Goal: Task Accomplishment & Management: Complete application form

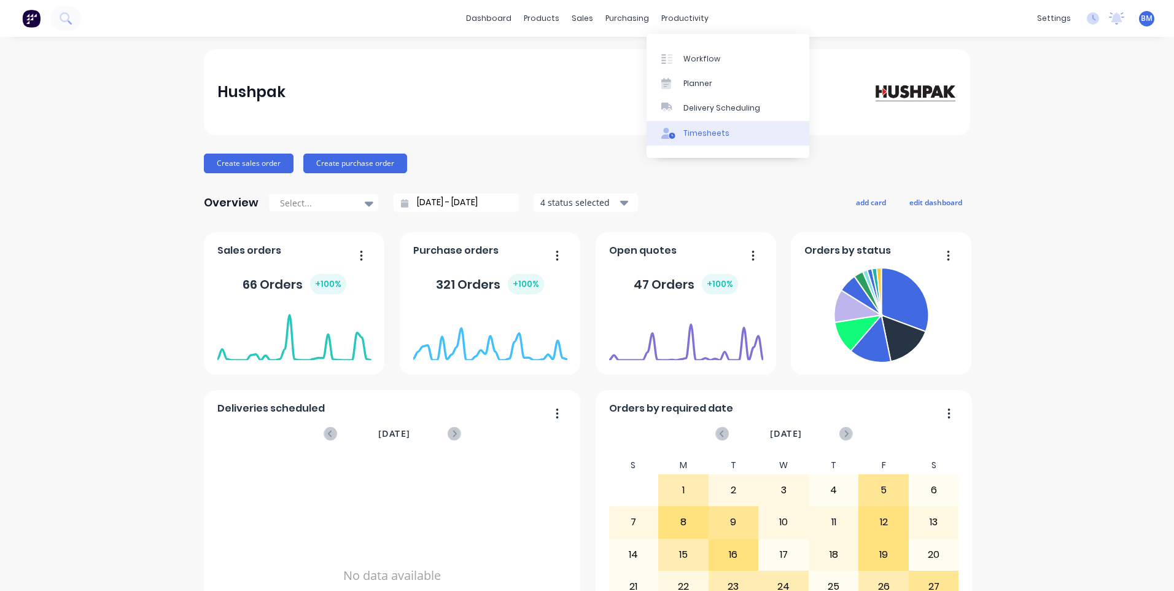
click at [680, 128] on link "Timesheets" at bounding box center [727, 133] width 163 height 25
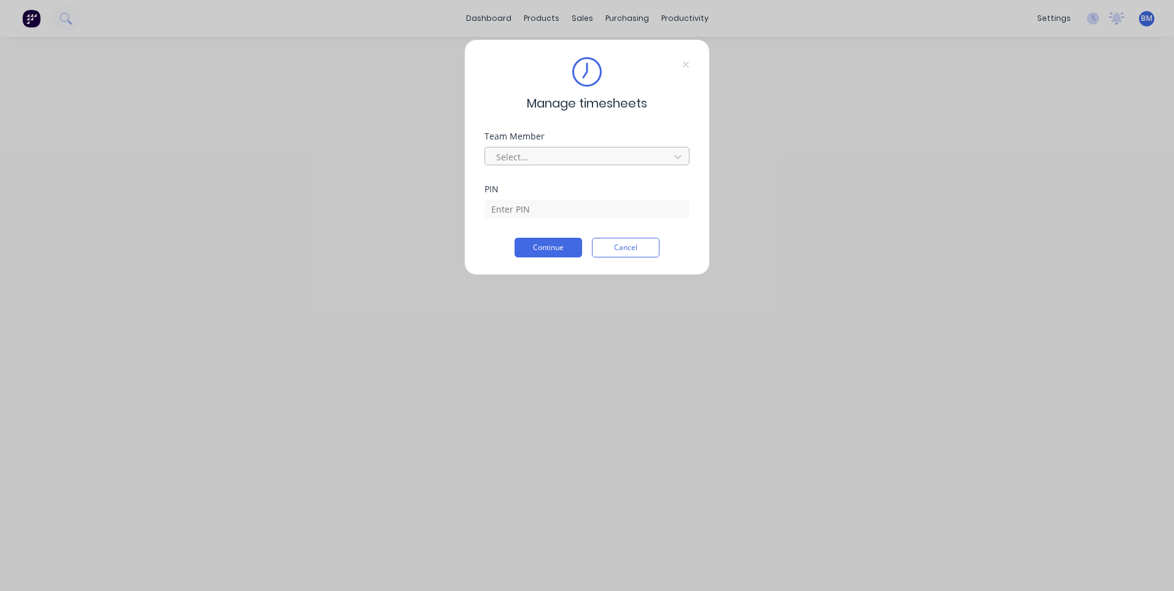
click at [577, 156] on div at bounding box center [579, 156] width 168 height 15
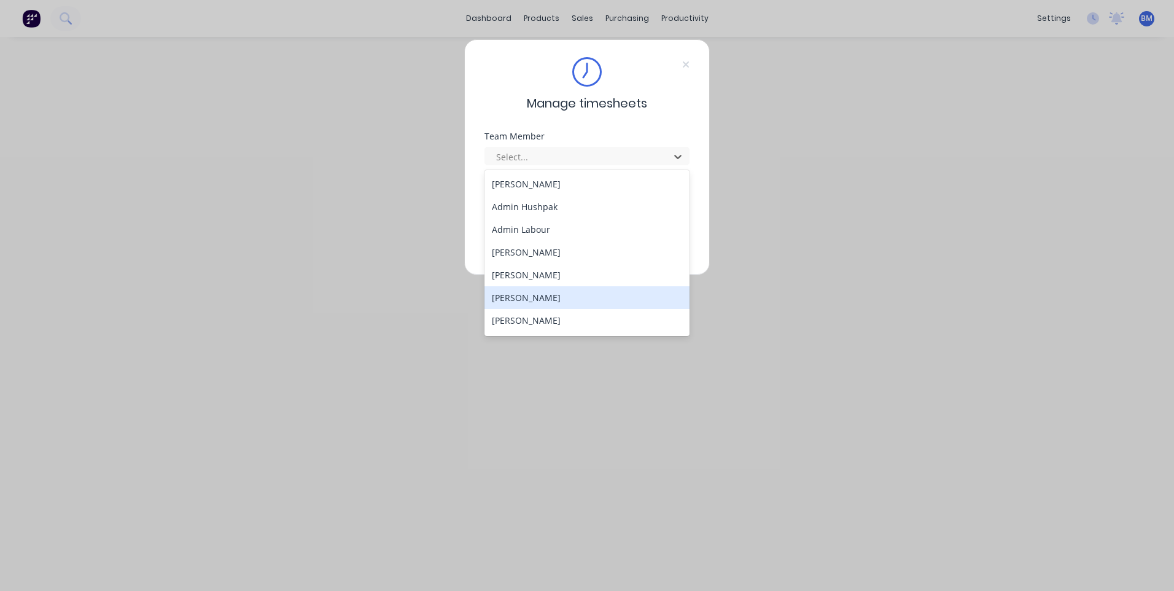
click at [550, 293] on div "[PERSON_NAME]" at bounding box center [586, 297] width 205 height 23
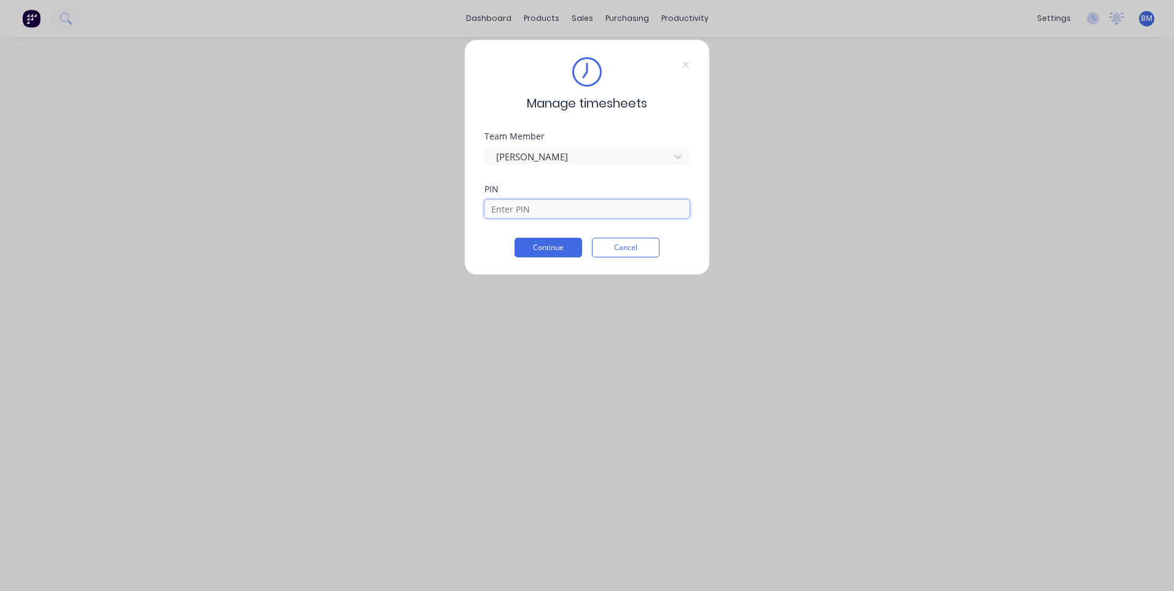
click at [553, 209] on input at bounding box center [586, 209] width 205 height 18
type input "7060"
click at [535, 254] on button "Continue" at bounding box center [548, 248] width 68 height 20
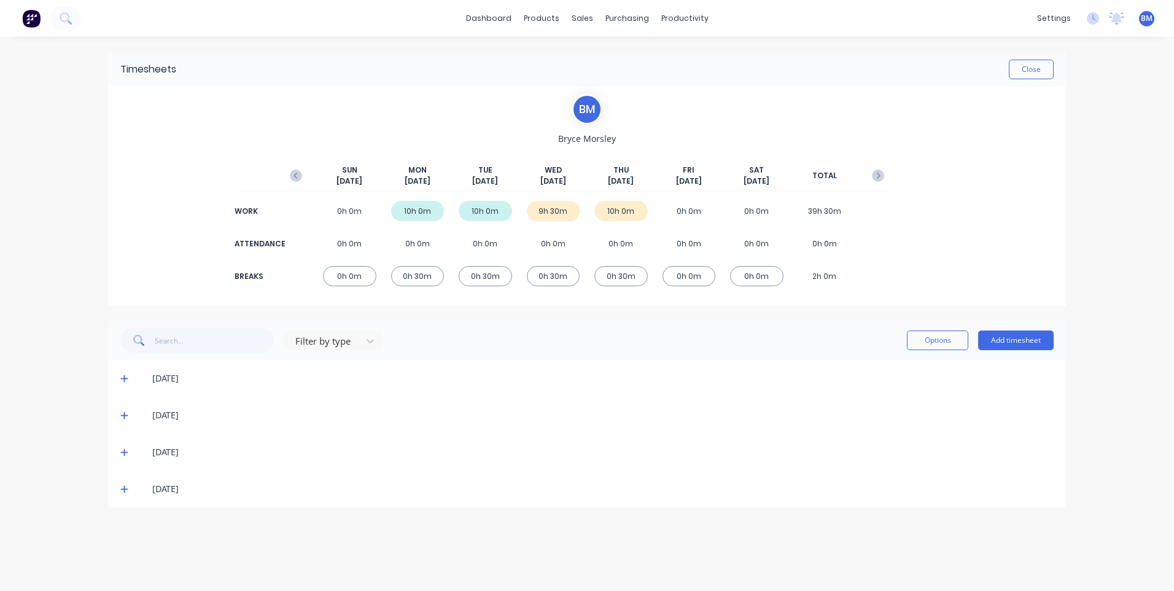
click at [624, 214] on div "10h 0m" at bounding box center [620, 211] width 53 height 20
click at [615, 213] on div "10h 0m" at bounding box center [620, 211] width 53 height 20
drag, startPoint x: 615, startPoint y: 213, endPoint x: 592, endPoint y: 300, distance: 89.5
click at [592, 300] on div "B M [PERSON_NAME] [DATE] [DATE] [DATE] [DATE] [DATE] [DATE] [DATE] TOTAL WORK 0…" at bounding box center [587, 196] width 958 height 219
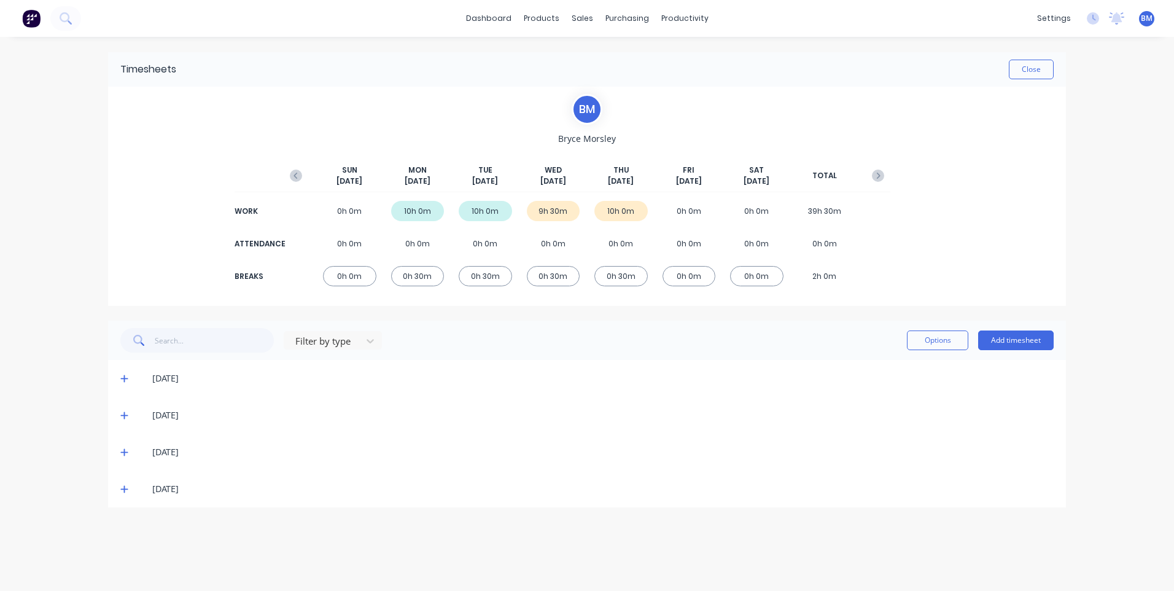
click at [124, 461] on div "[DATE]" at bounding box center [587, 451] width 958 height 37
click at [125, 449] on icon at bounding box center [124, 452] width 8 height 9
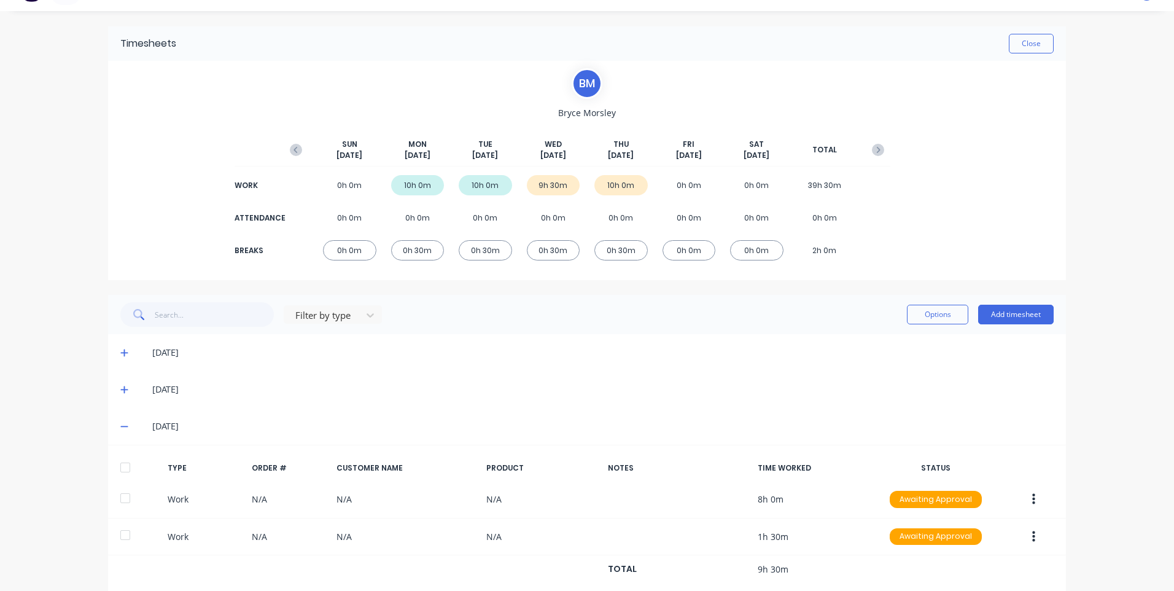
scroll to position [8, 0]
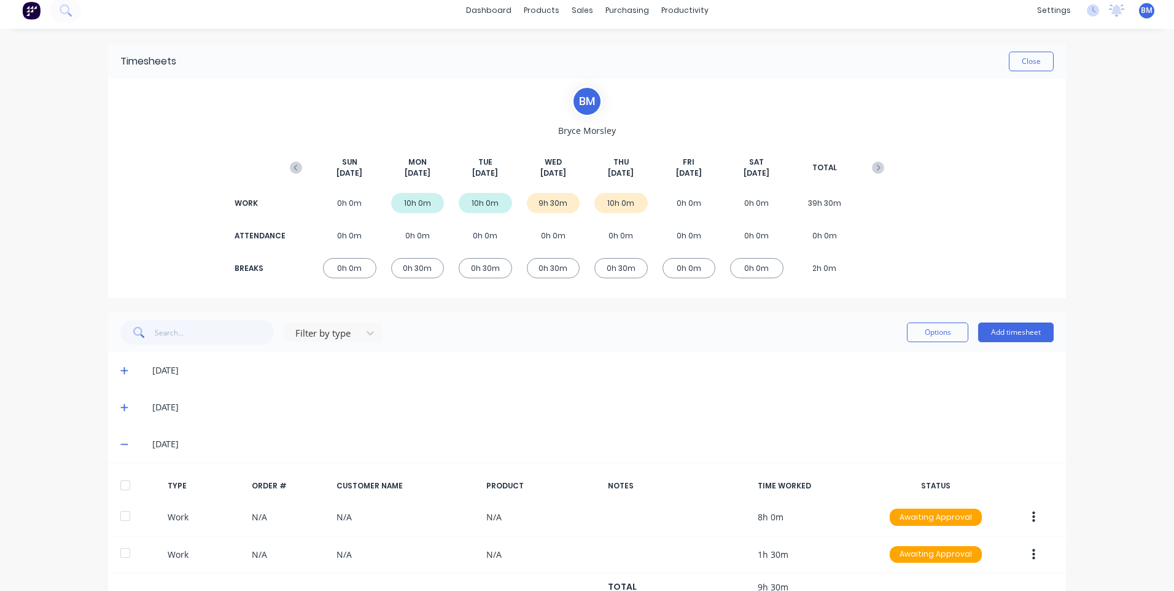
click at [475, 201] on div "10h 0m" at bounding box center [485, 203] width 53 height 20
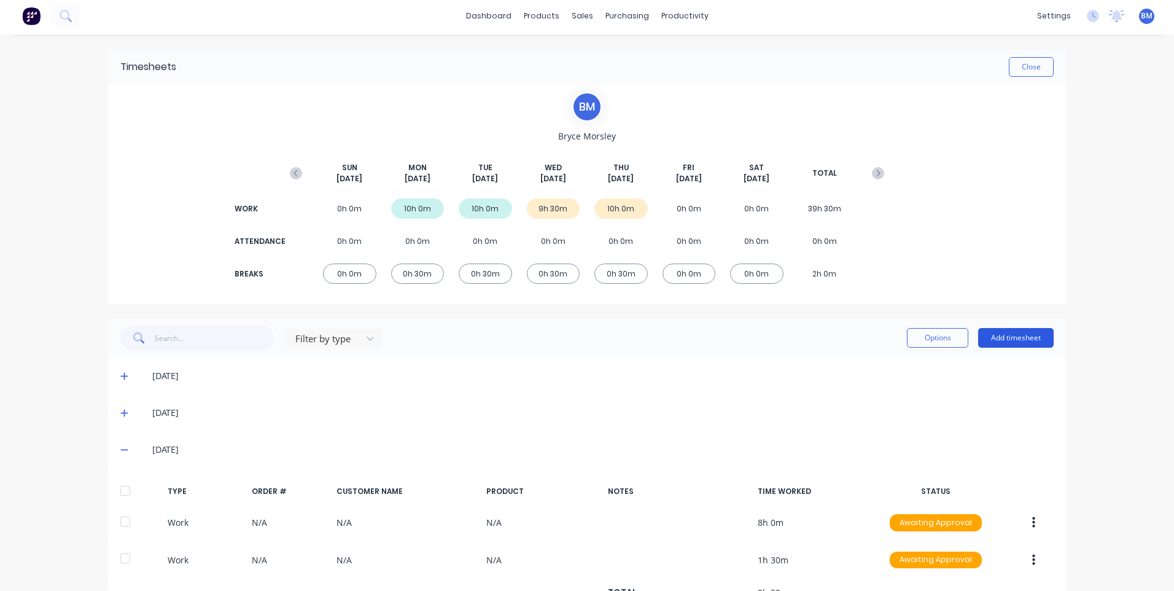
scroll to position [0, 0]
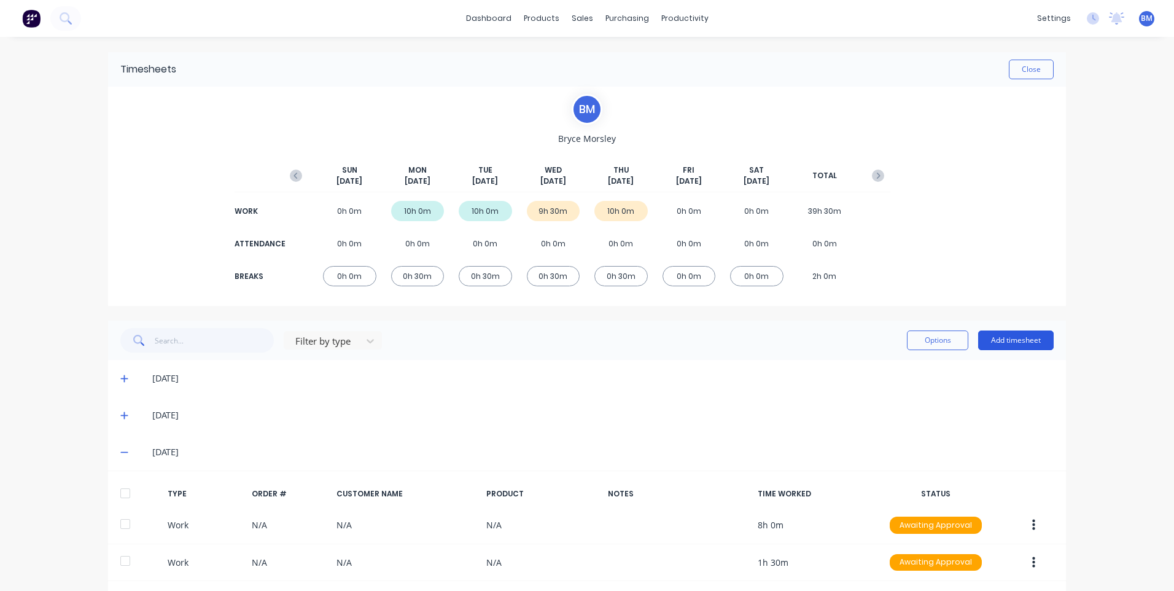
click at [1025, 343] on button "Add timesheet" at bounding box center [1016, 340] width 76 height 20
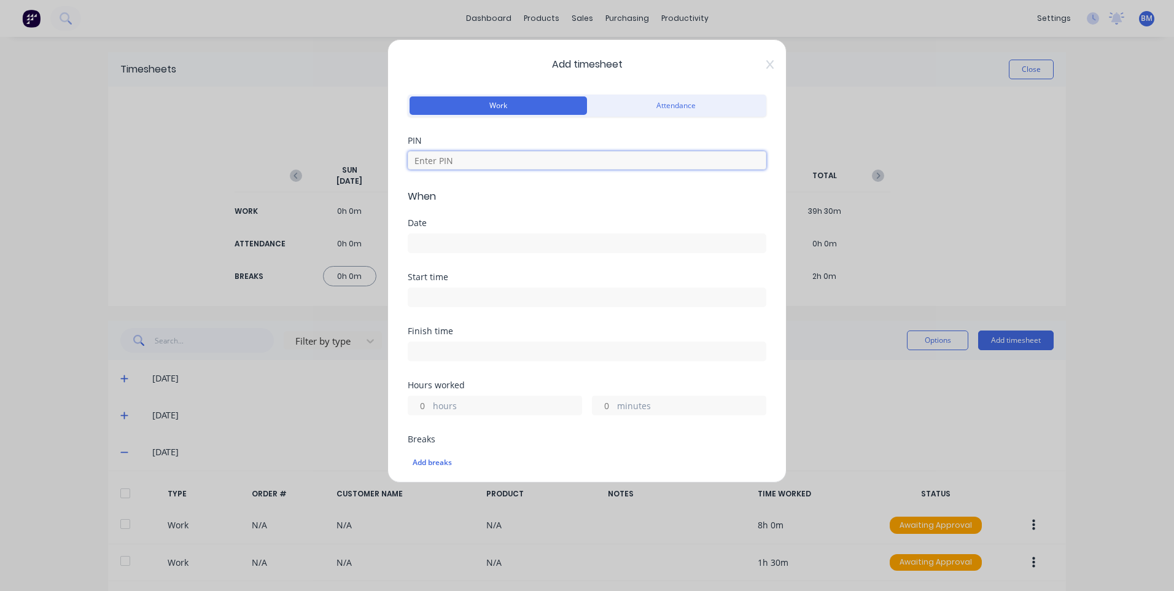
click at [540, 157] on input at bounding box center [587, 160] width 359 height 18
type input "7060"
type input "8"
type input "30"
click at [465, 235] on input at bounding box center [586, 243] width 357 height 18
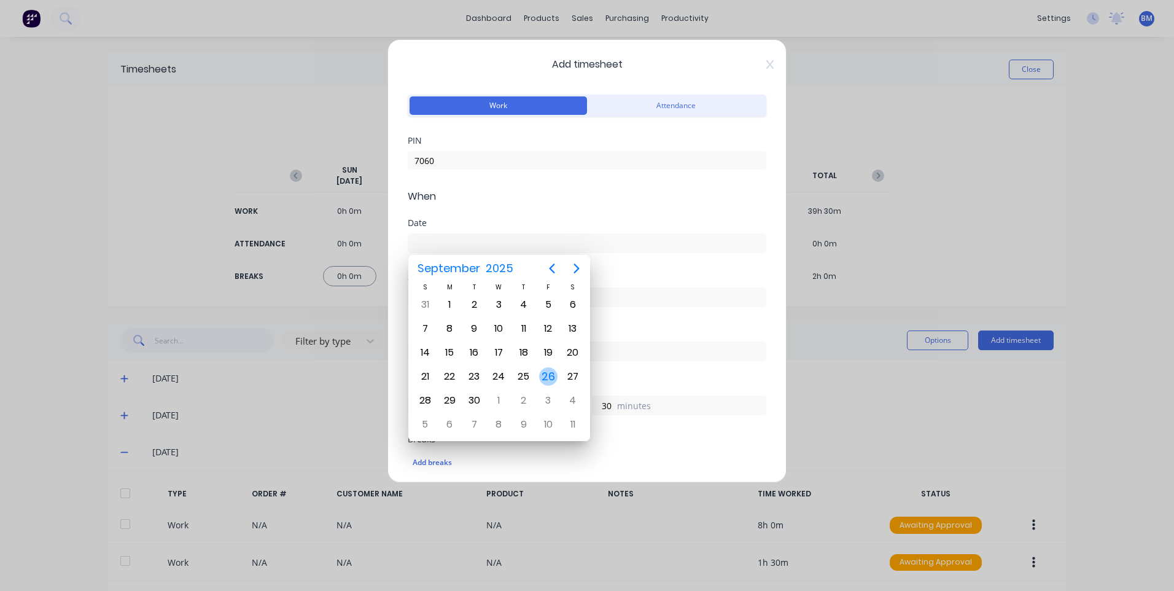
click at [550, 380] on div "26" at bounding box center [548, 376] width 18 height 18
type input "[DATE]"
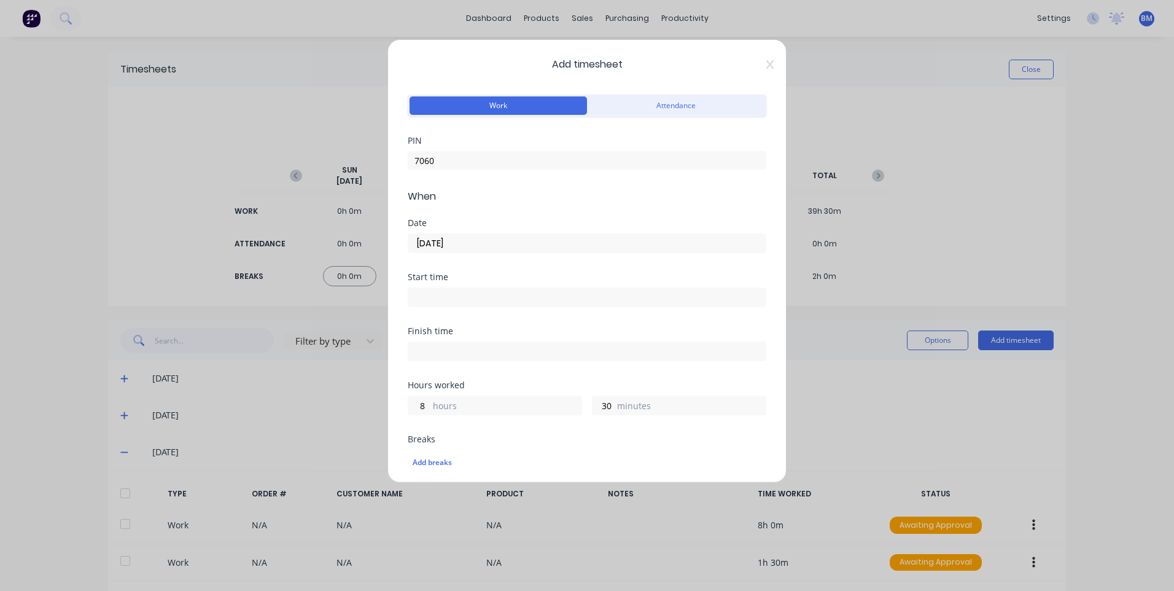
click at [473, 292] on input at bounding box center [586, 297] width 357 height 18
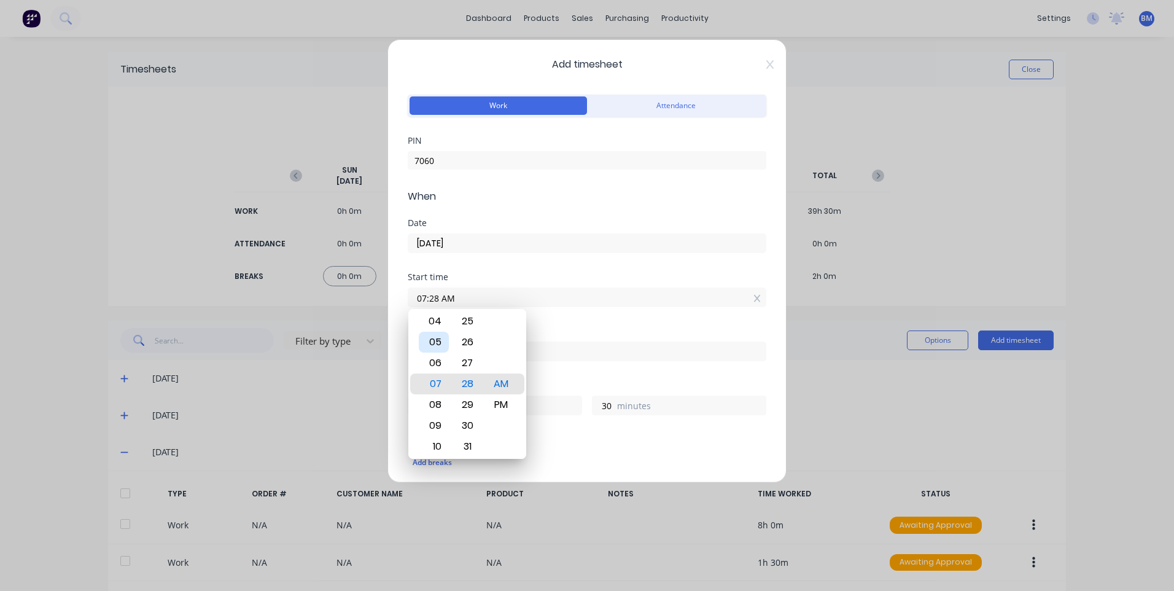
click at [435, 347] on div "05" at bounding box center [434, 342] width 30 height 21
click at [468, 368] on div "00" at bounding box center [467, 362] width 30 height 21
type input "05:00 AM"
click at [614, 325] on div "Start time 05:00 AM" at bounding box center [587, 300] width 359 height 54
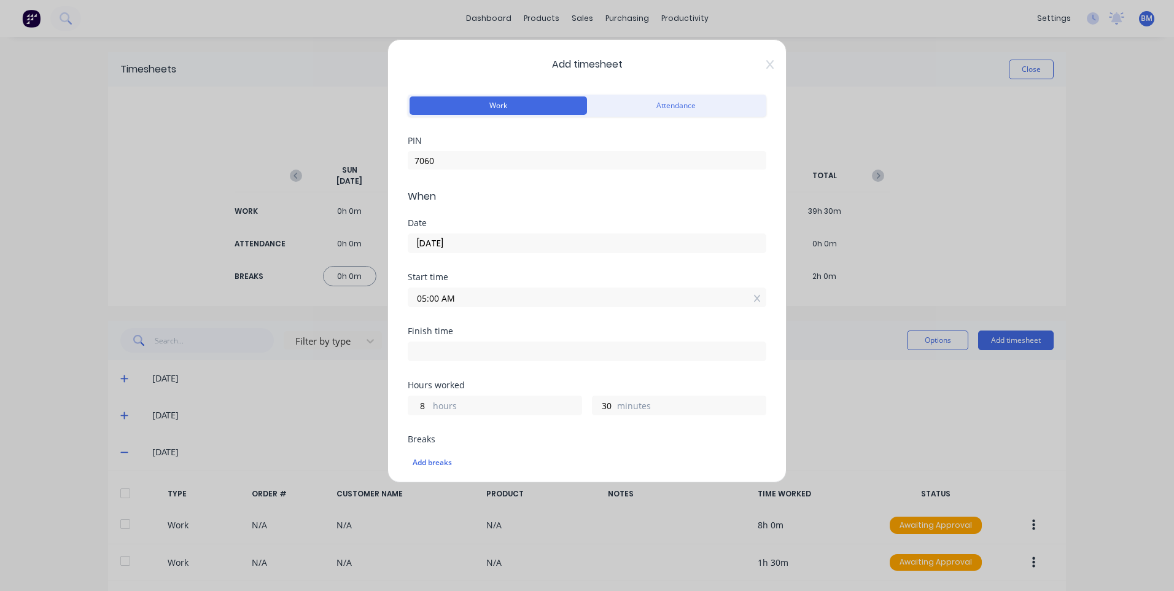
click at [539, 349] on input at bounding box center [586, 351] width 357 height 18
type input "10:28 AM"
type input "5"
type input "28"
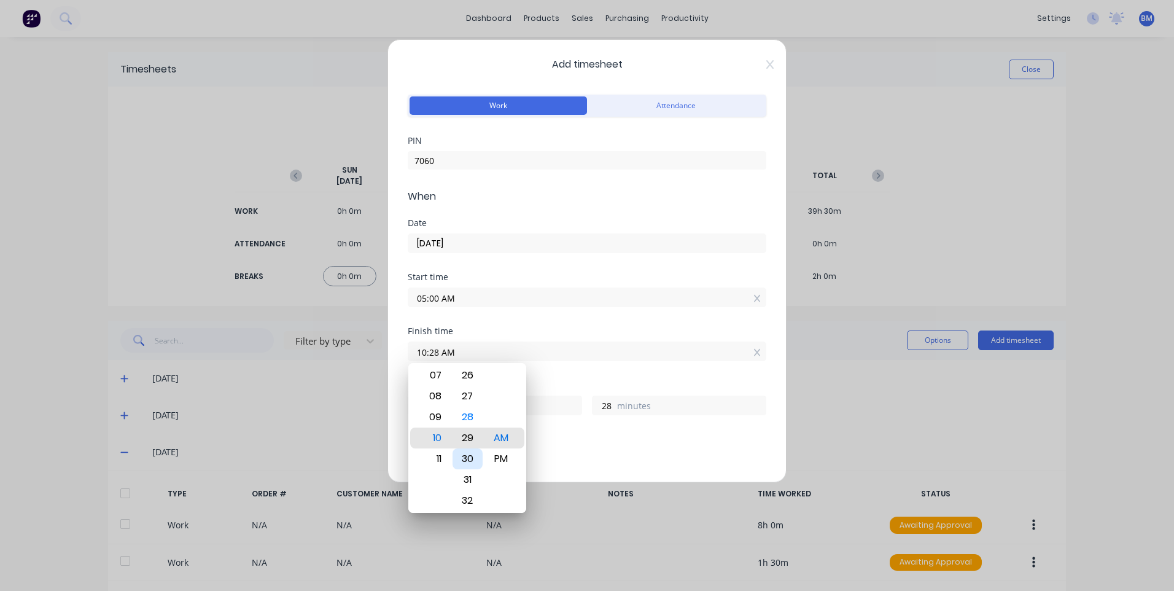
type input "10:29 AM"
type input "29"
click at [472, 459] on div "30" at bounding box center [467, 458] width 30 height 21
type input "10:30 AM"
type input "30"
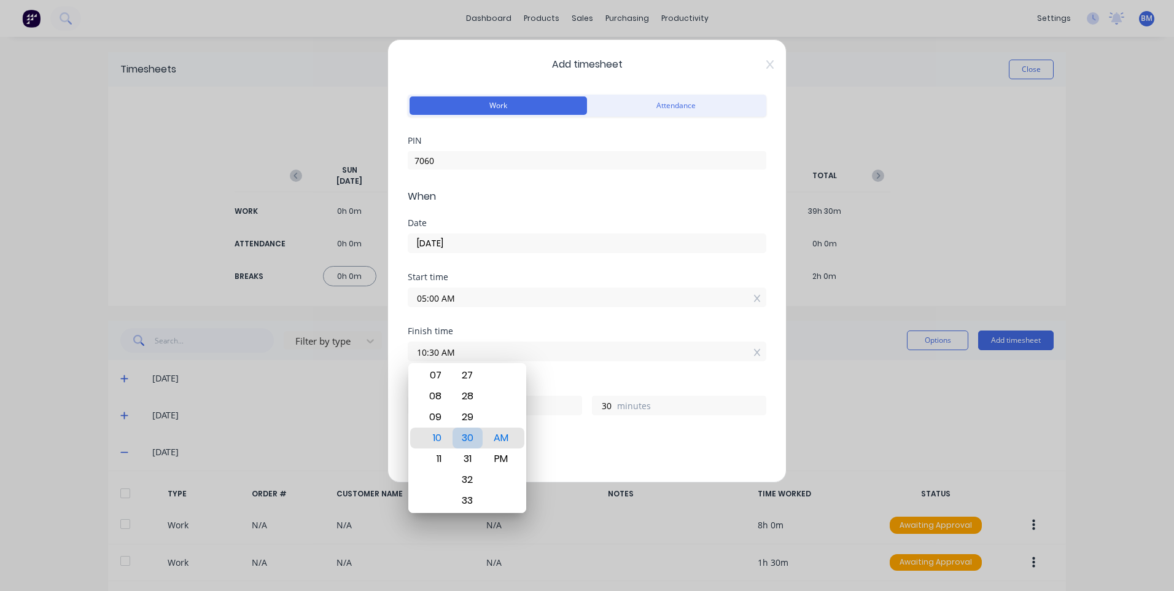
click at [470, 432] on div "30" at bounding box center [467, 437] width 30 height 21
click at [562, 378] on div "Finish time 10:30 AM" at bounding box center [587, 354] width 359 height 54
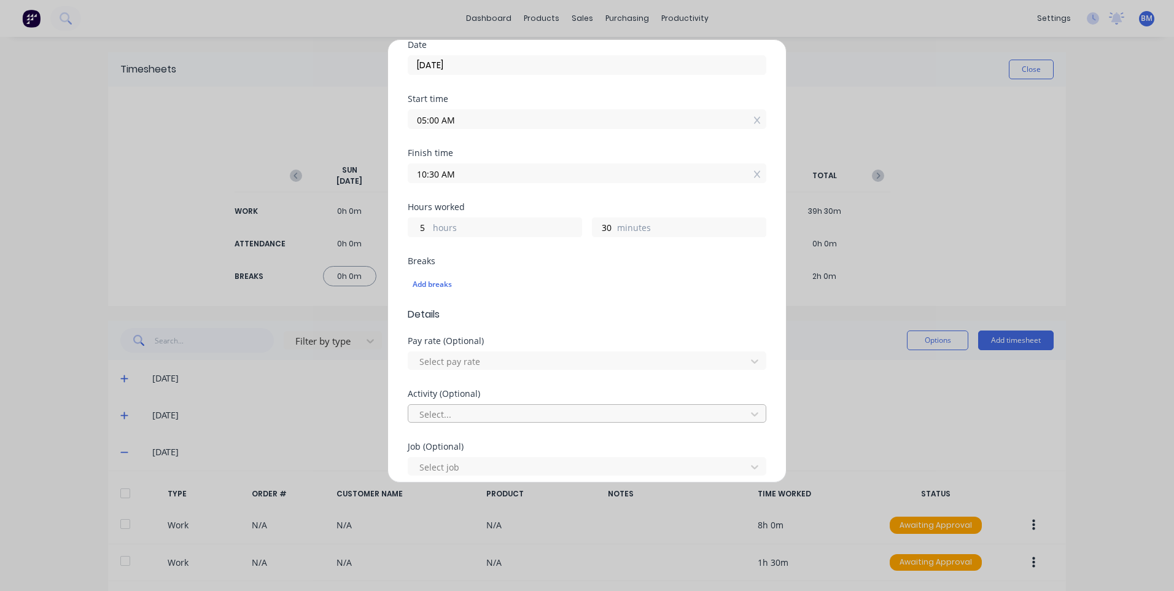
scroll to position [184, 0]
click at [476, 350] on div at bounding box center [579, 354] width 322 height 15
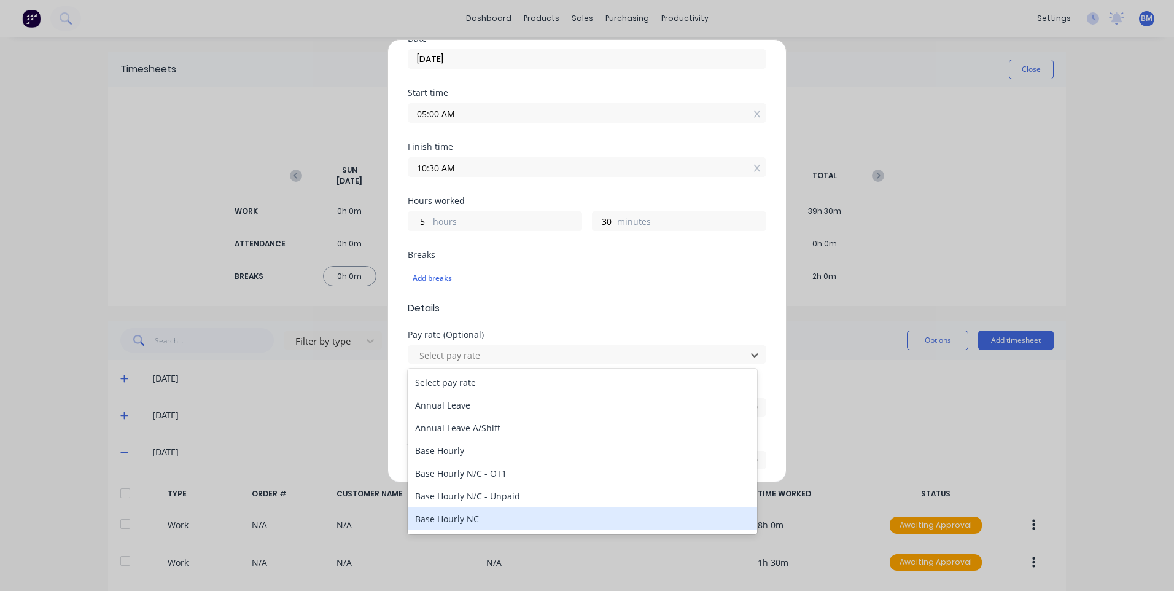
drag, startPoint x: 492, startPoint y: 514, endPoint x: 484, endPoint y: 497, distance: 18.1
click at [491, 513] on div "Base Hourly NC" at bounding box center [582, 518] width 349 height 23
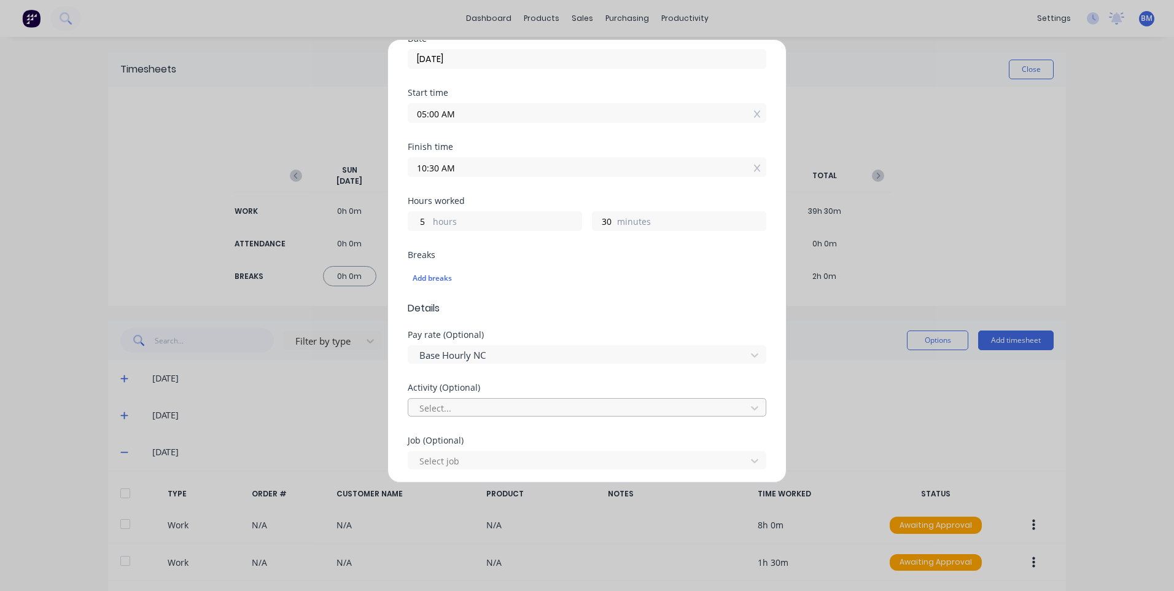
click at [470, 406] on div at bounding box center [579, 407] width 322 height 15
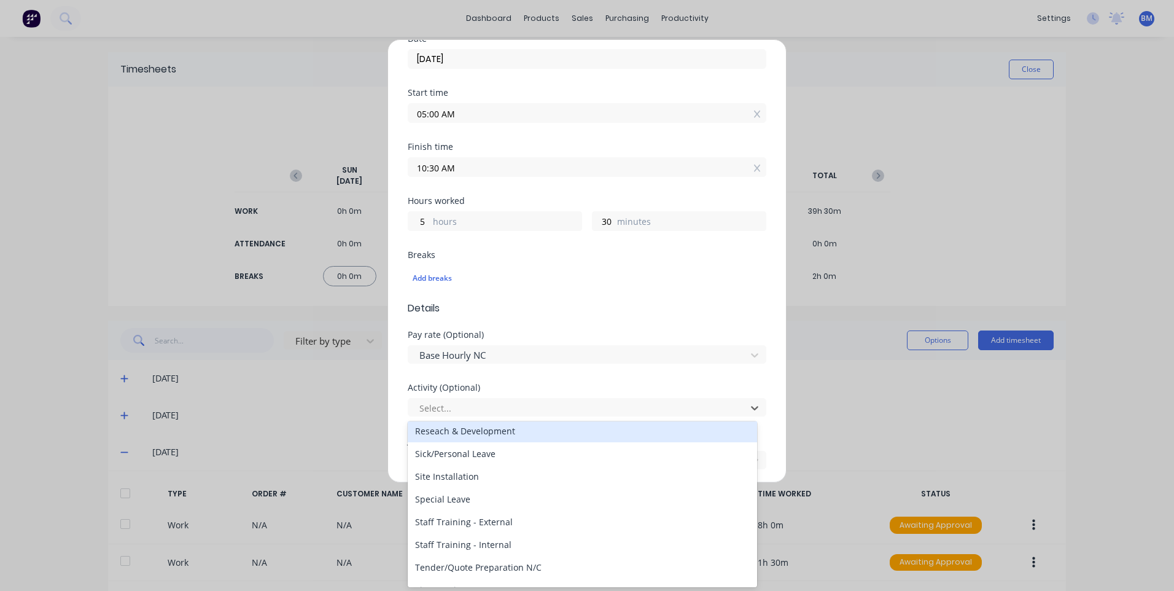
scroll to position [589, 0]
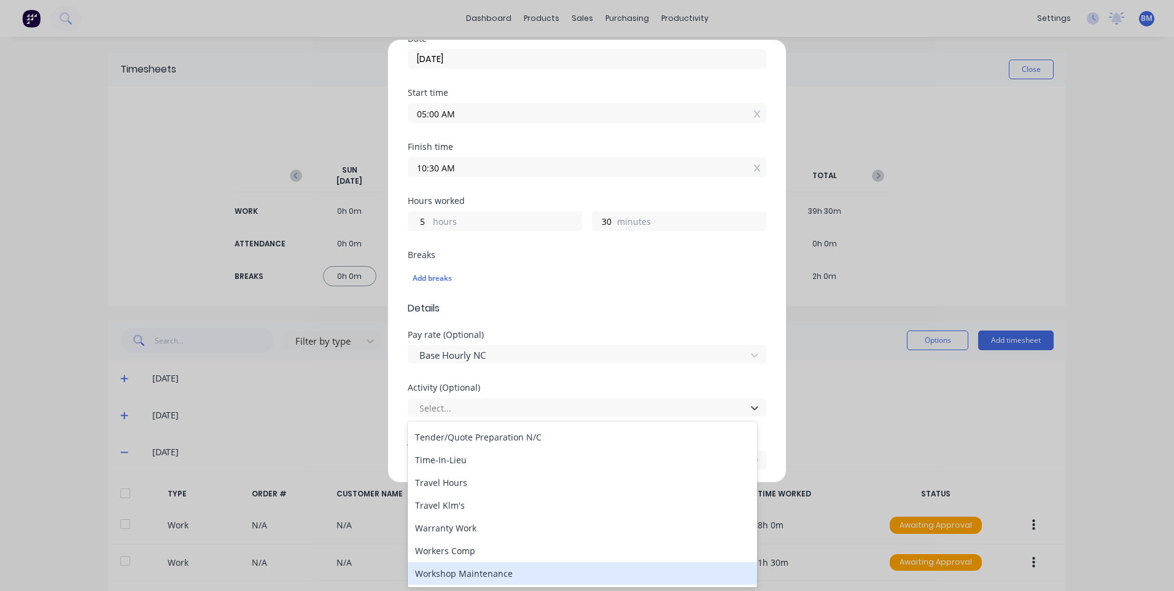
click at [467, 565] on div "Workshop Maintenance" at bounding box center [582, 573] width 349 height 23
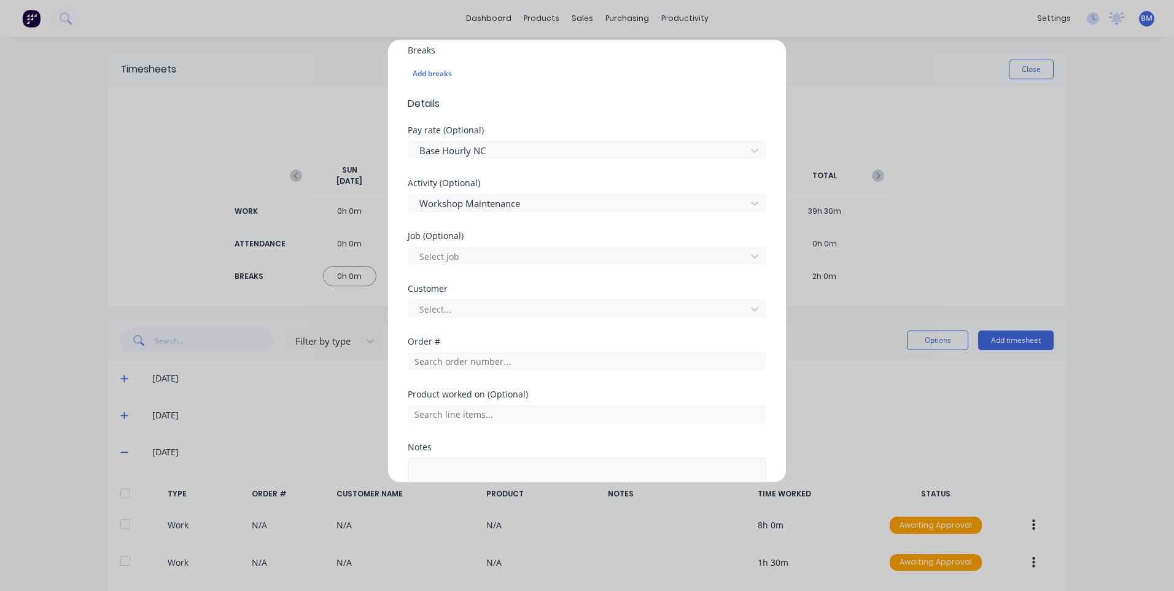
scroll to position [486, 0]
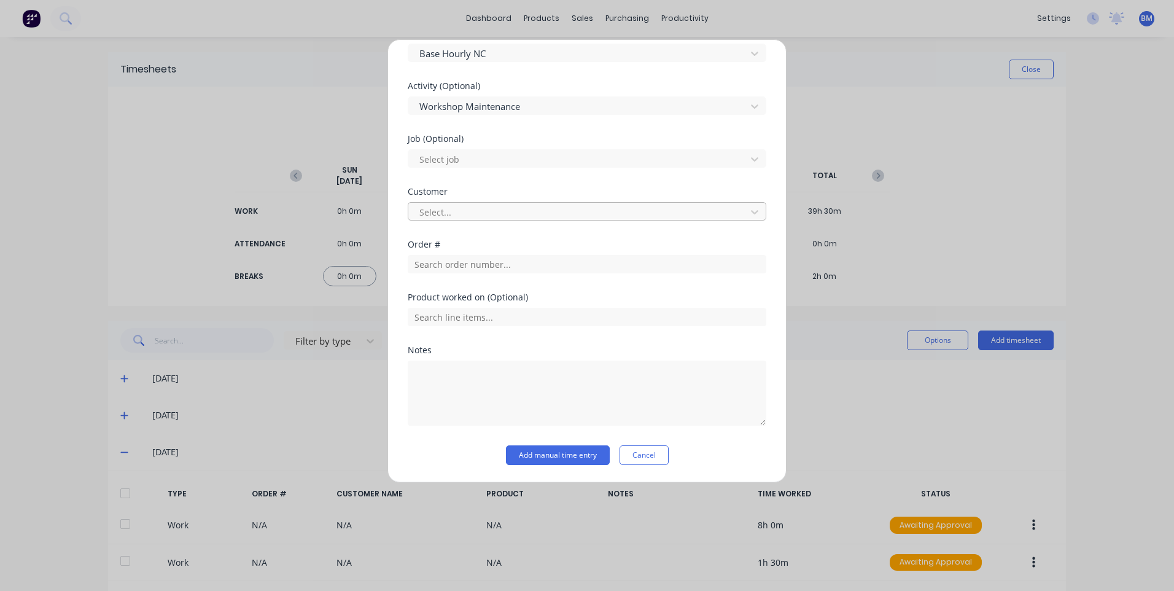
click at [478, 208] on div at bounding box center [579, 211] width 322 height 15
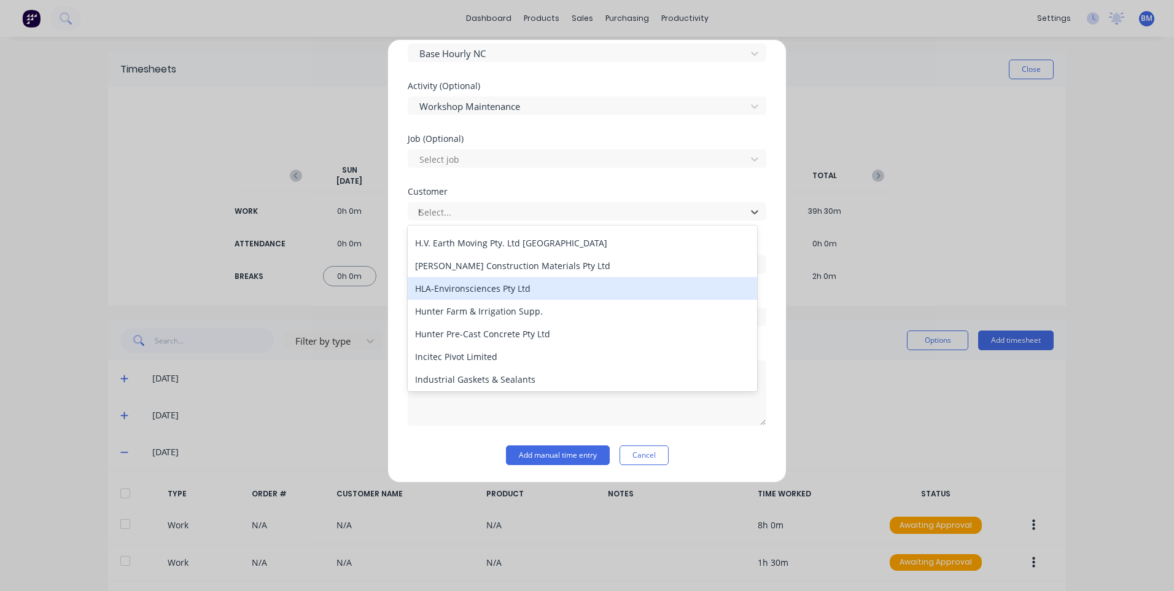
scroll to position [0, 0]
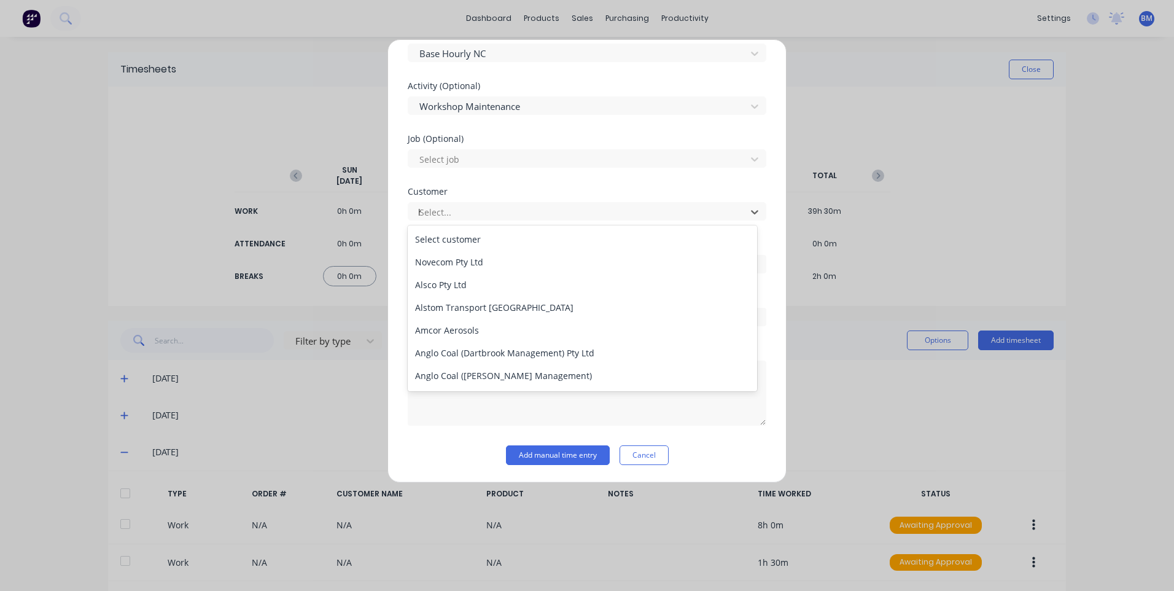
type input "hush"
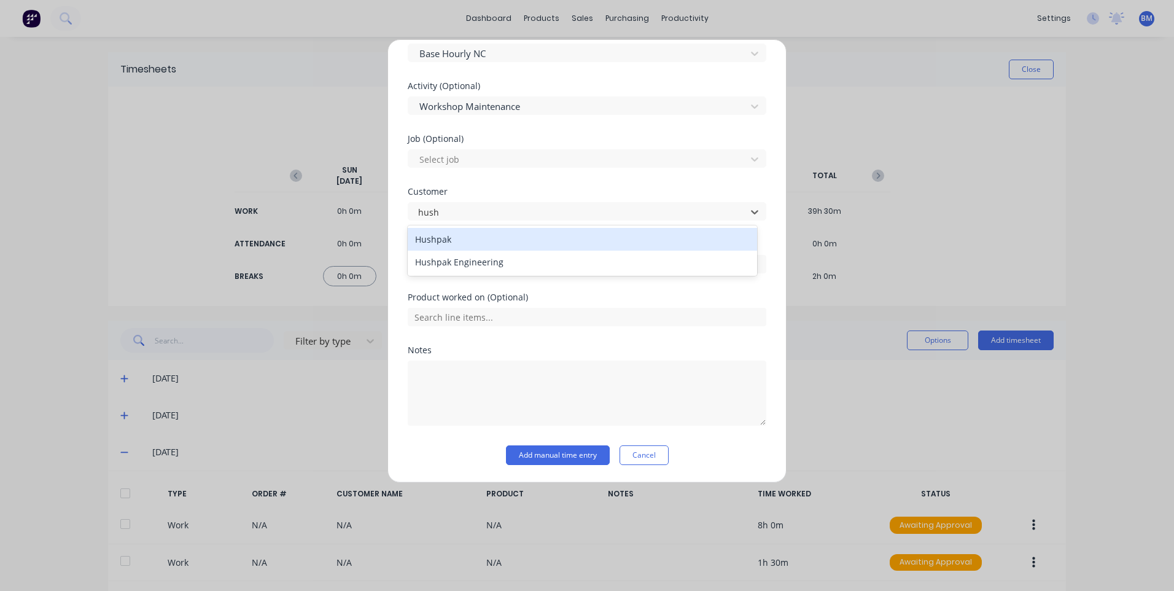
click at [444, 237] on div "Hushpak" at bounding box center [582, 239] width 349 height 23
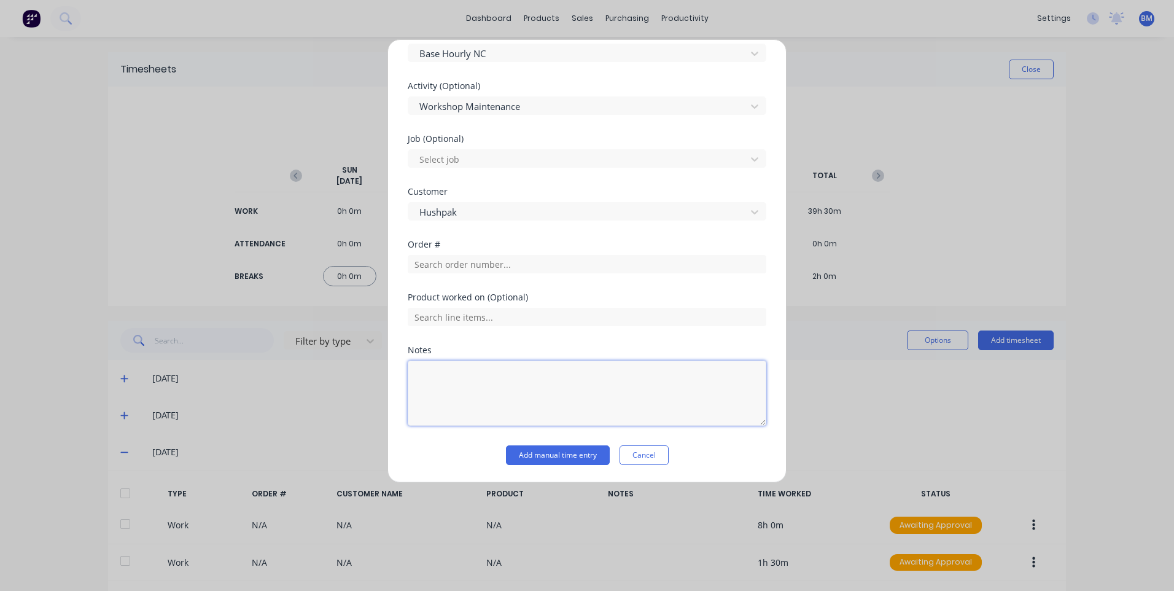
click at [425, 366] on textarea at bounding box center [587, 392] width 359 height 65
type textarea "No break"
click at [547, 456] on button "Add manual time entry" at bounding box center [558, 455] width 104 height 20
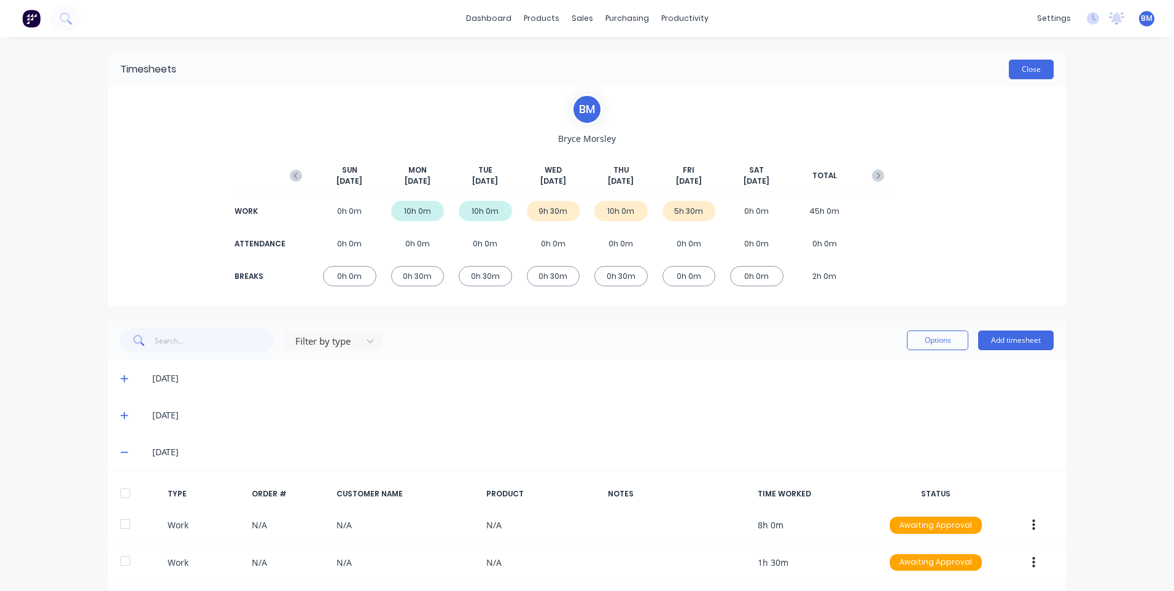
click at [1014, 68] on button "Close" at bounding box center [1031, 70] width 45 height 20
